Goal: Find specific page/section: Find specific page/section

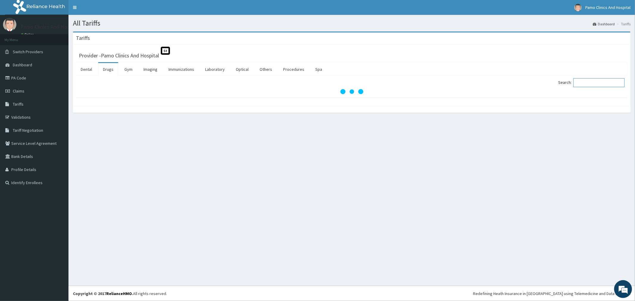
click at [599, 85] on input "Search:" at bounding box center [598, 82] width 51 height 9
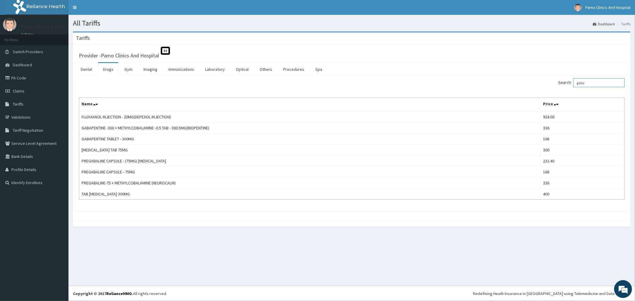
type input "gaba"
click at [16, 104] on span "Tariffs" at bounding box center [18, 103] width 11 height 5
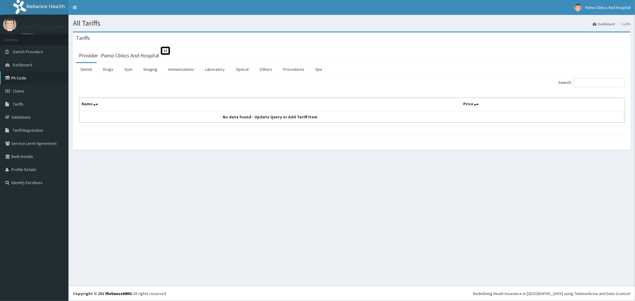
click at [18, 76] on link "PA Code" at bounding box center [34, 77] width 68 height 13
